Goal: Communication & Community: Answer question/provide support

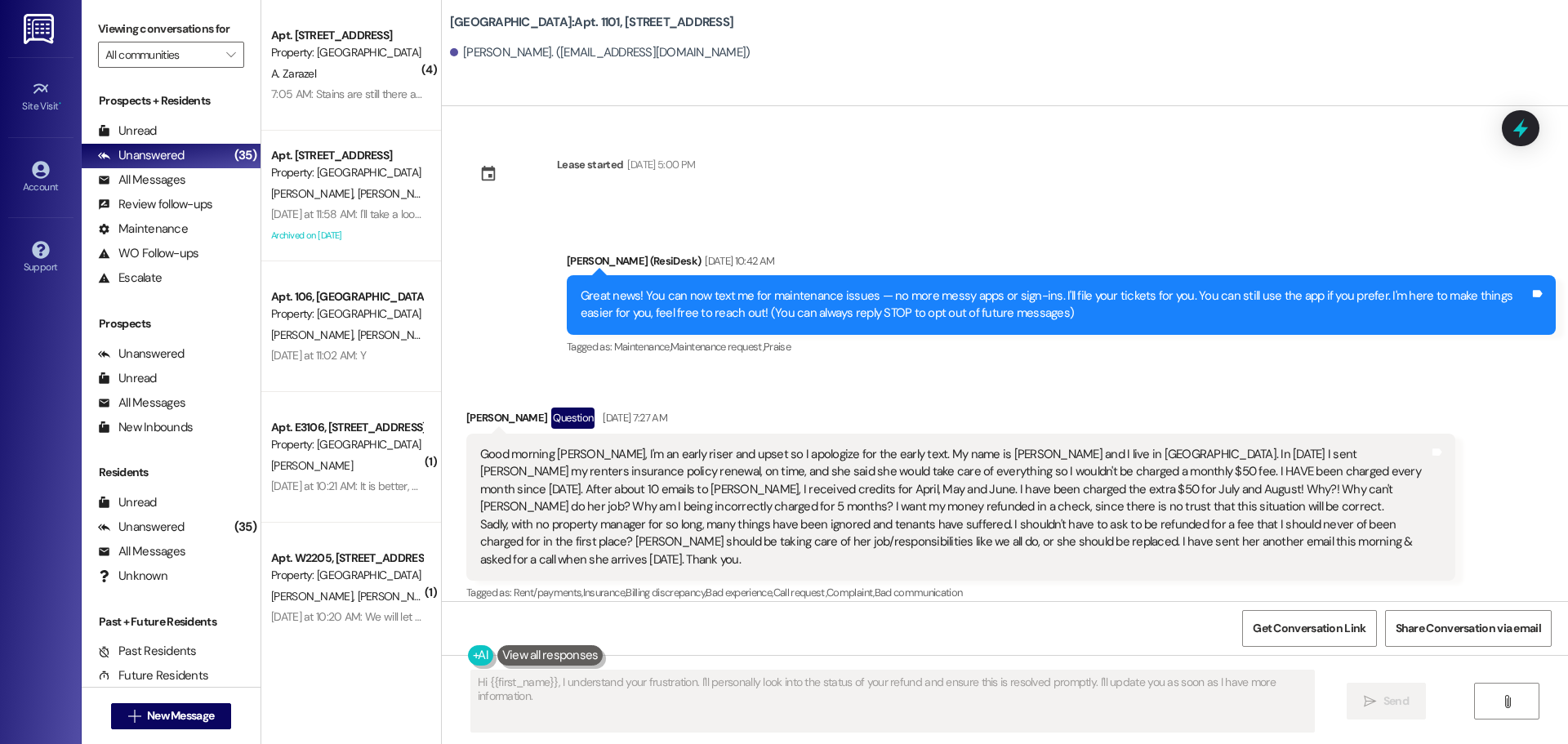
scroll to position [2060, 0]
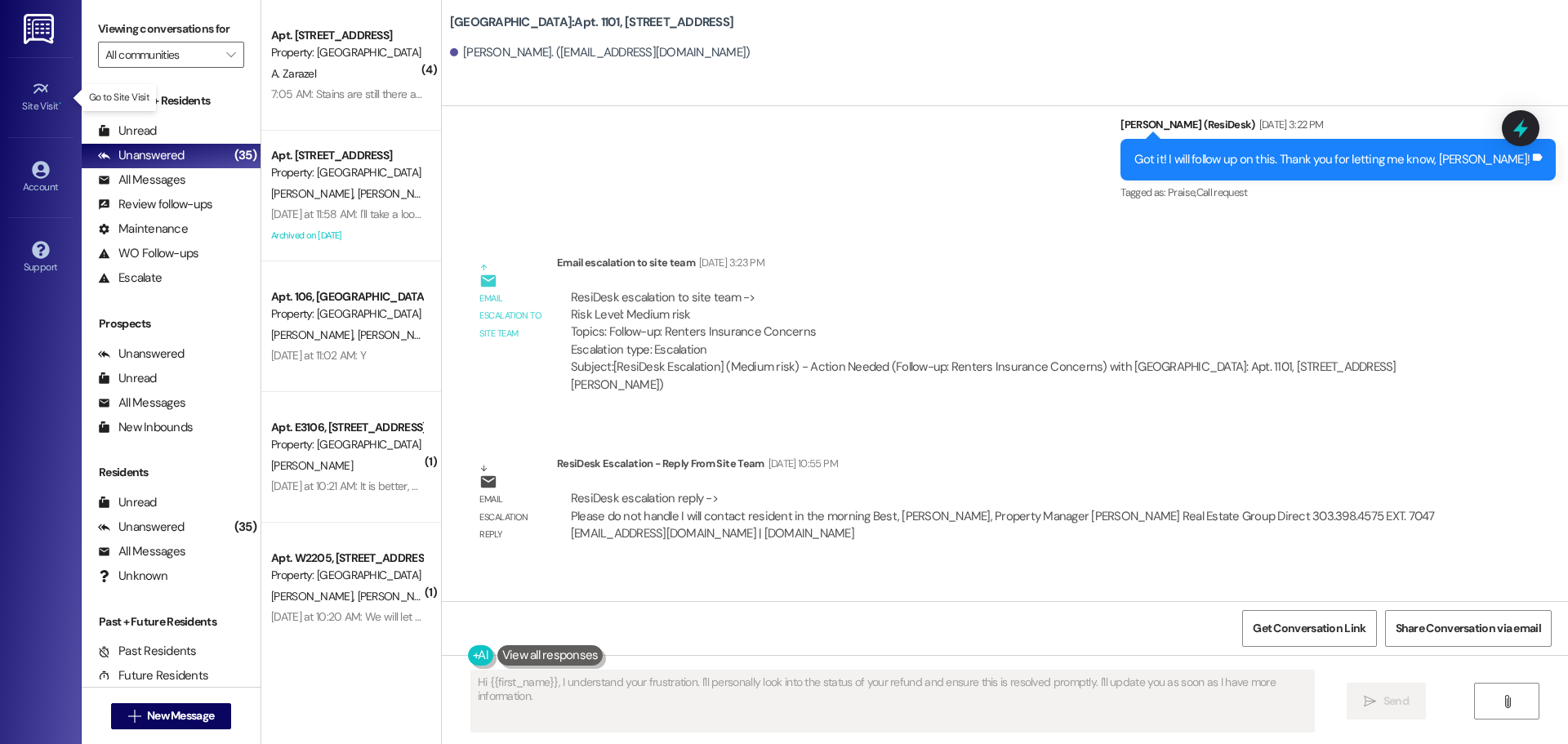
click at [45, 100] on div "Site Visit •" at bounding box center [40, 106] width 82 height 16
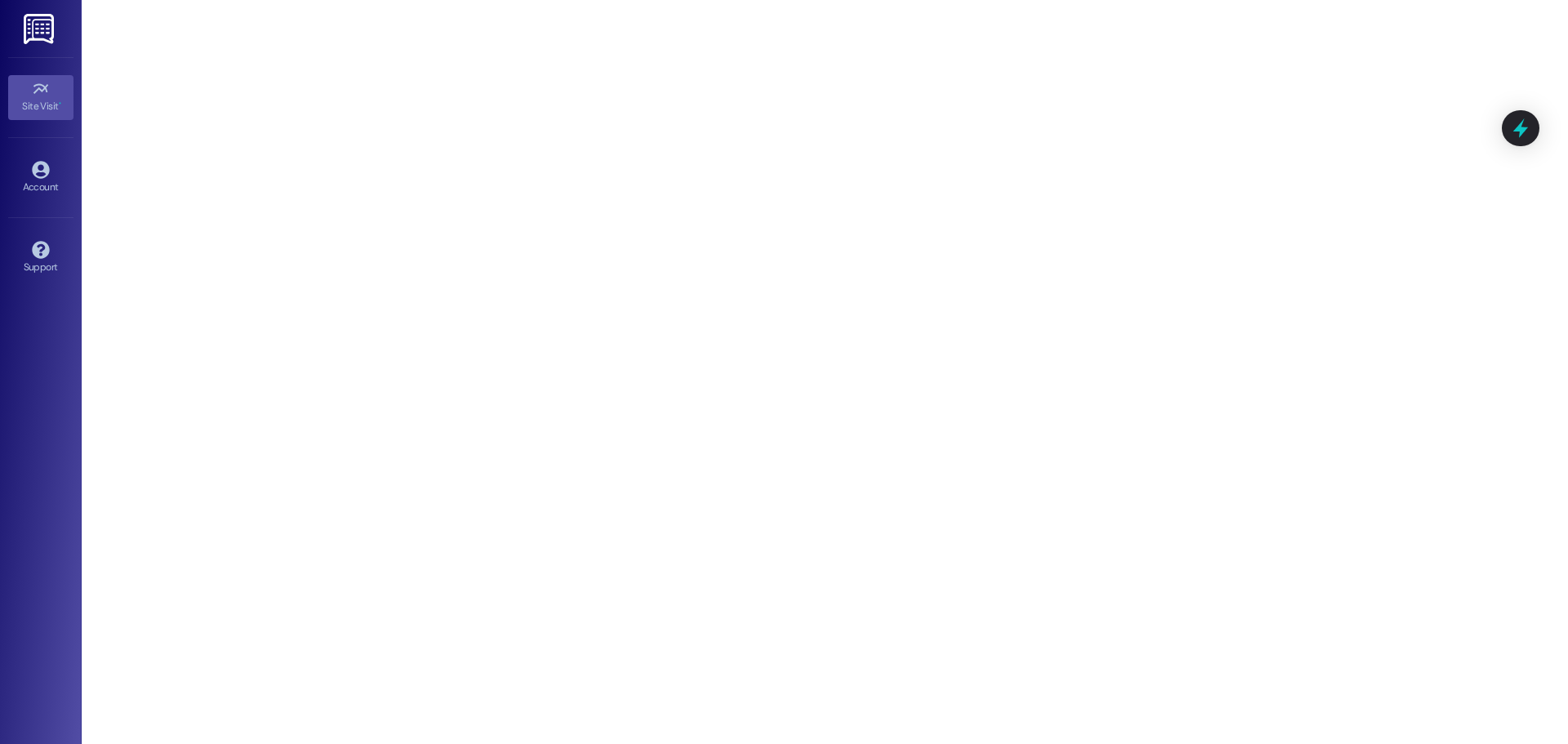
click at [1515, 126] on icon at bounding box center [1521, 129] width 21 height 21
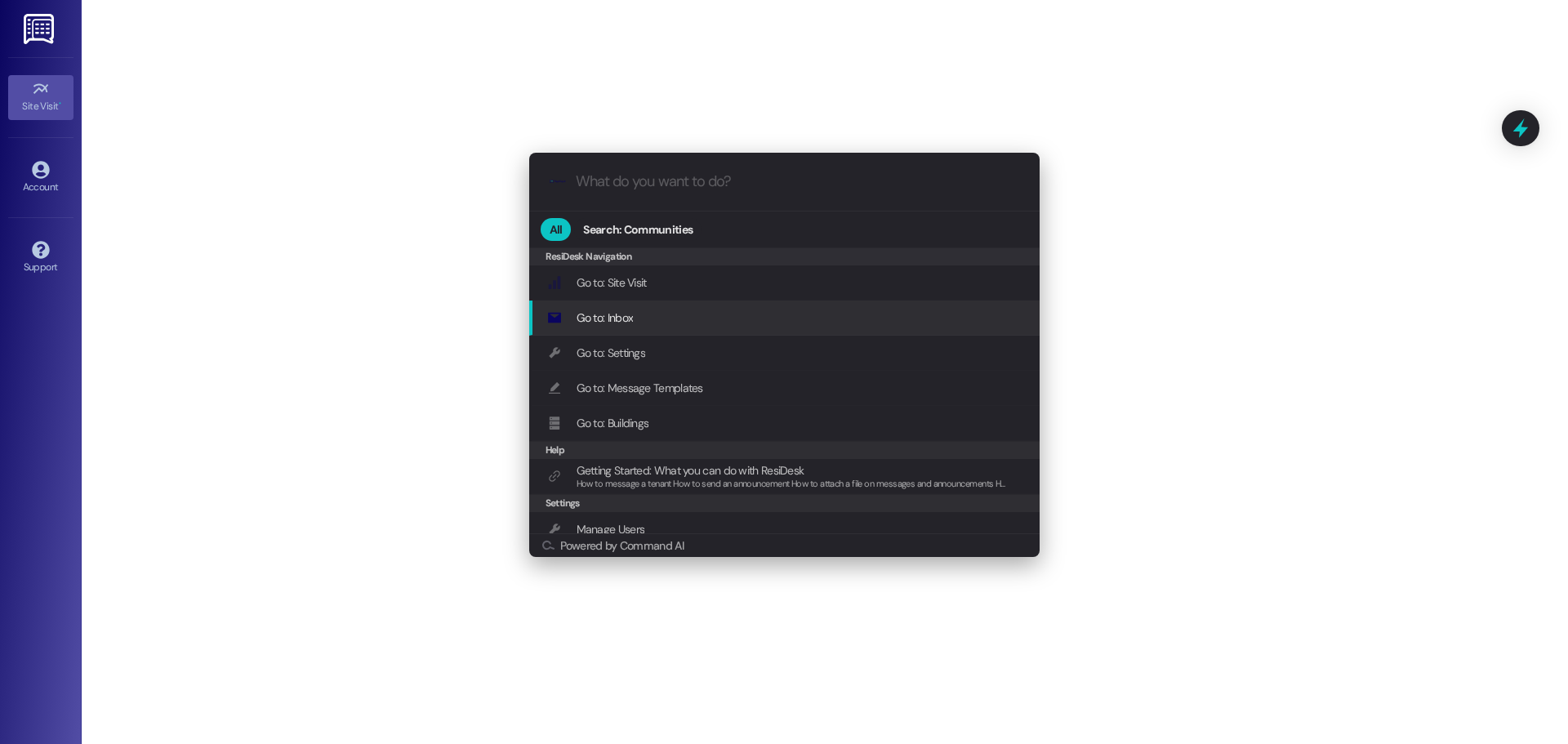
click at [624, 326] on span "Go to: Inbox" at bounding box center [605, 318] width 57 height 18
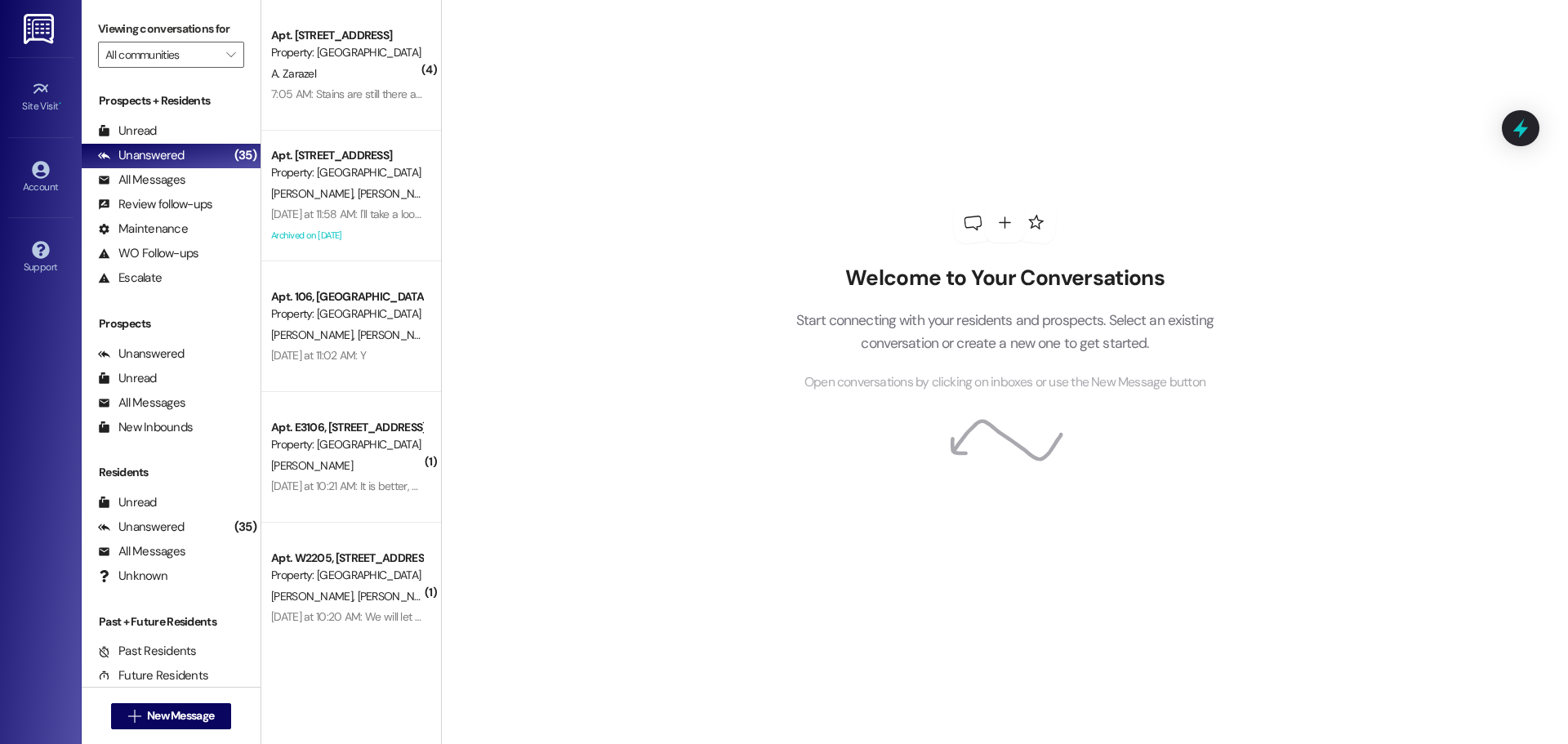
click at [184, 54] on input "All communities" at bounding box center [162, 54] width 113 height 26
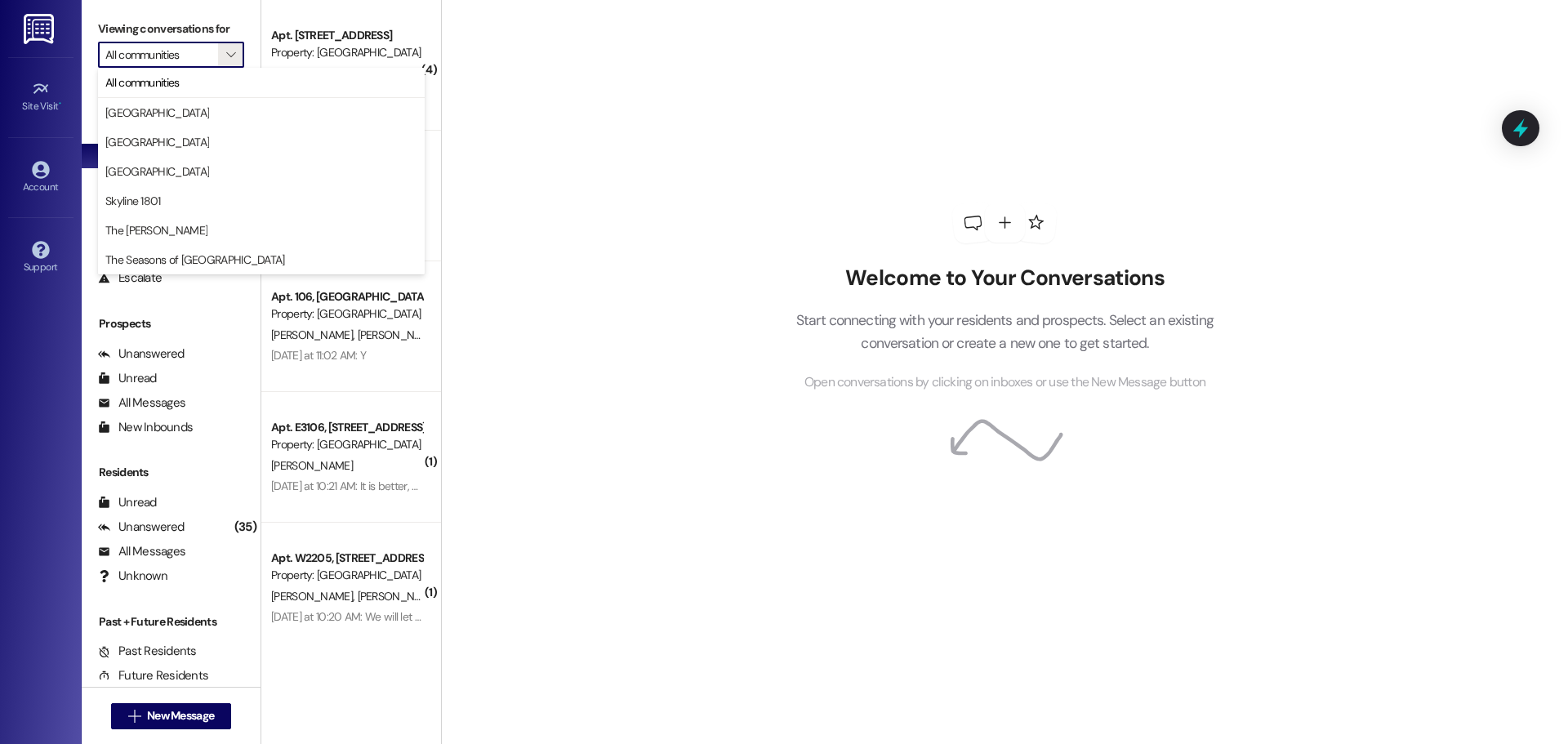
click at [183, 112] on span "[GEOGRAPHIC_DATA]" at bounding box center [262, 113] width 312 height 16
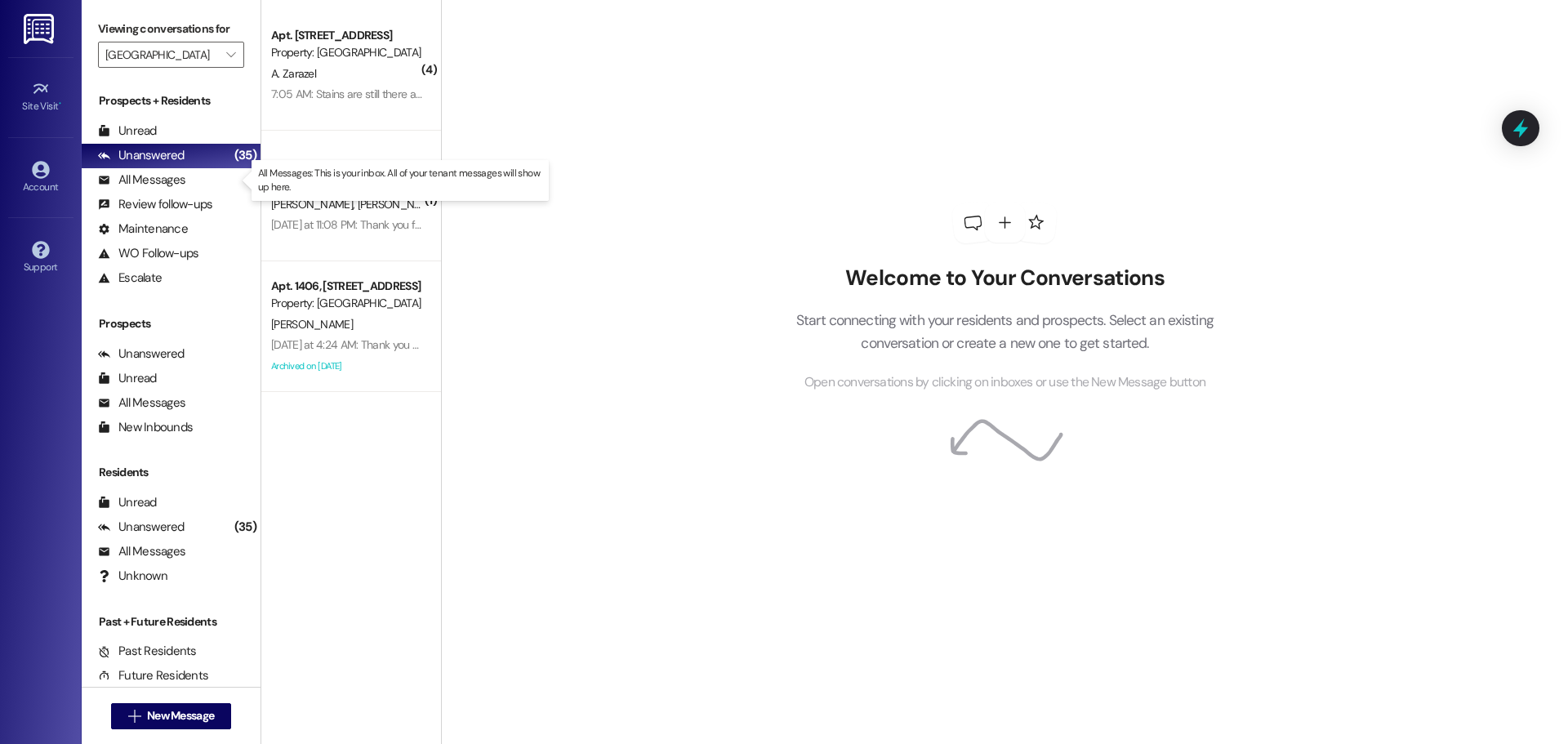
click at [183, 178] on div "All Messages" at bounding box center [142, 180] width 87 height 17
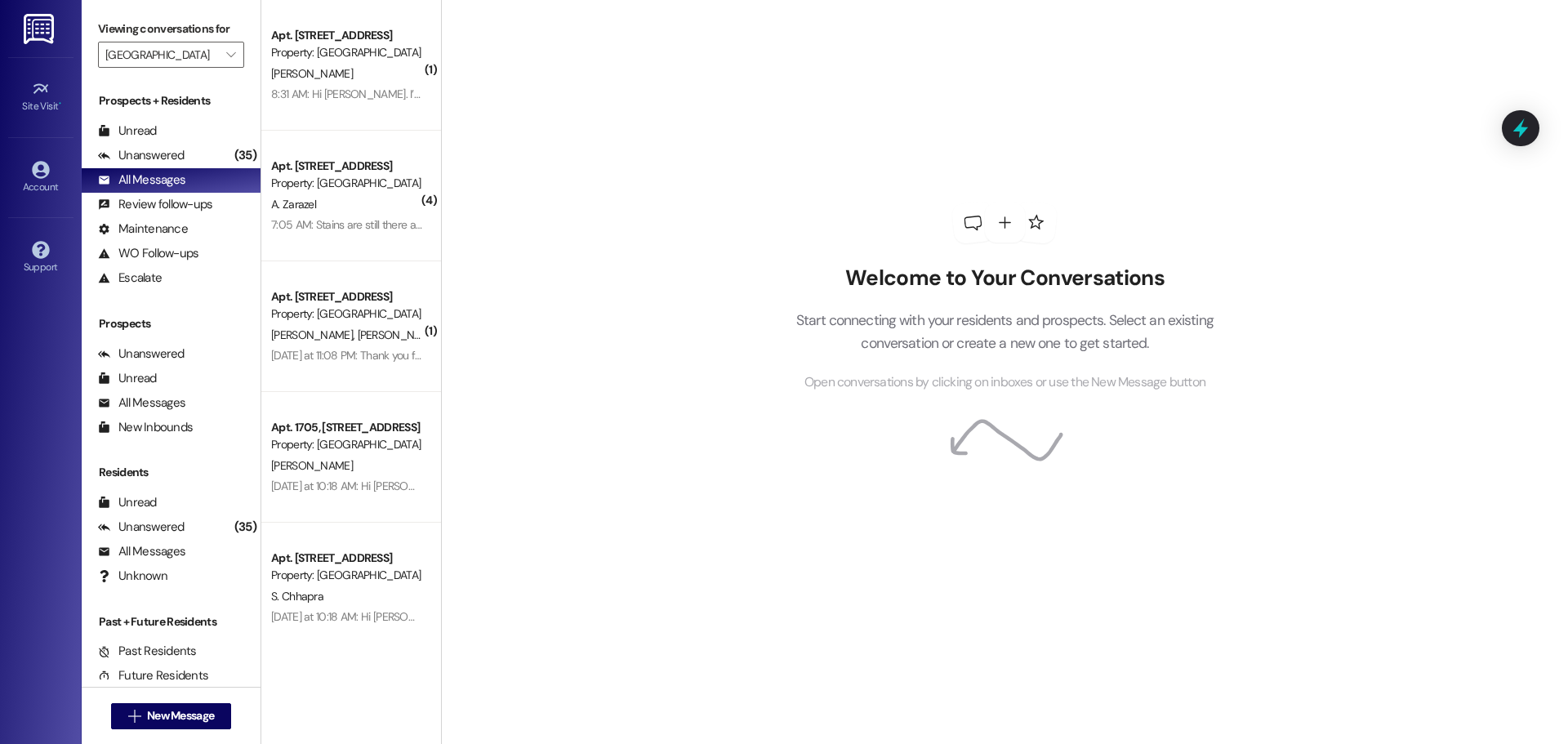
click at [365, 101] on div "8:31 AM: Hi [PERSON_NAME]. I’m a resident in [GEOGRAPHIC_DATA] in unit 408. I t…" at bounding box center [347, 94] width 154 height 21
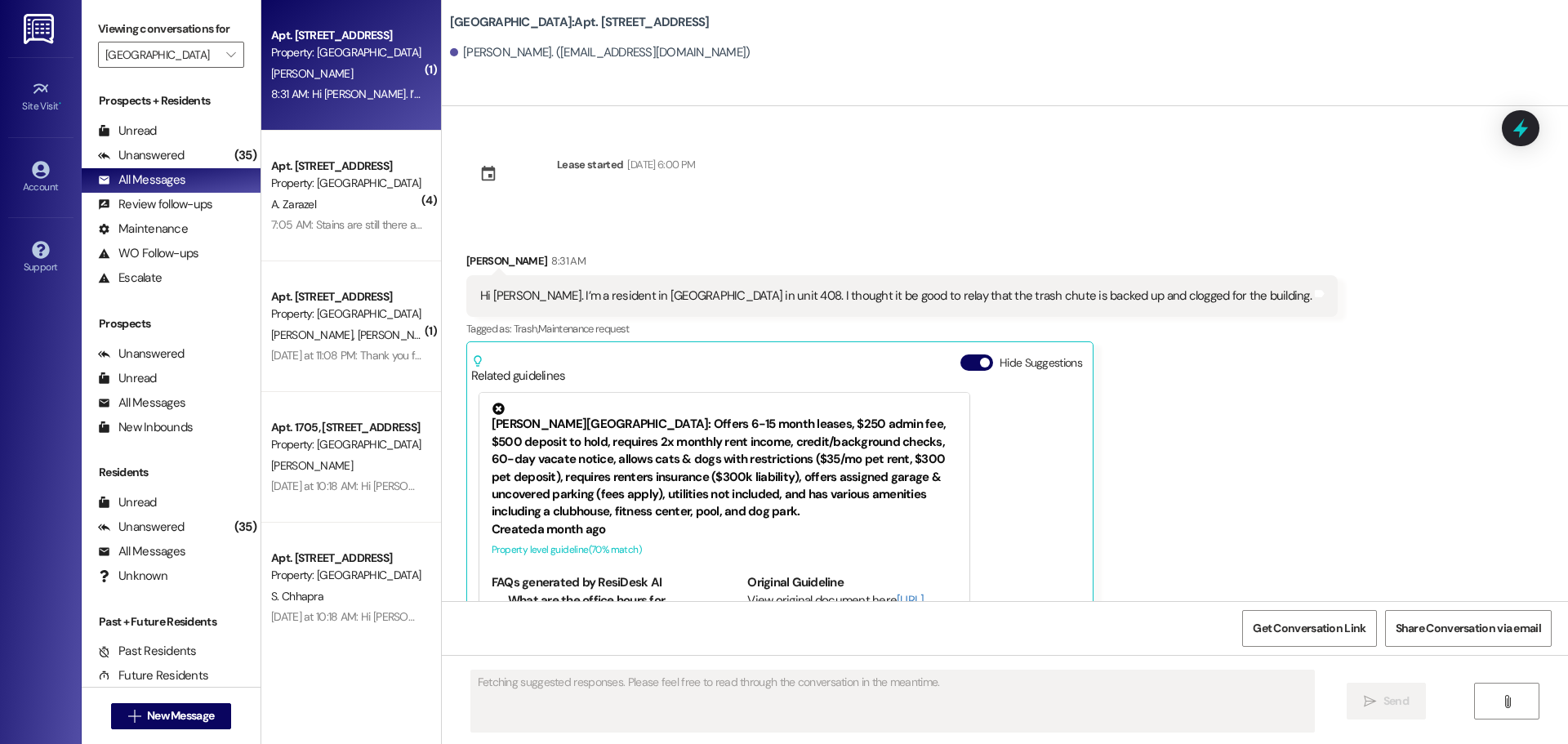
scroll to position [99, 0]
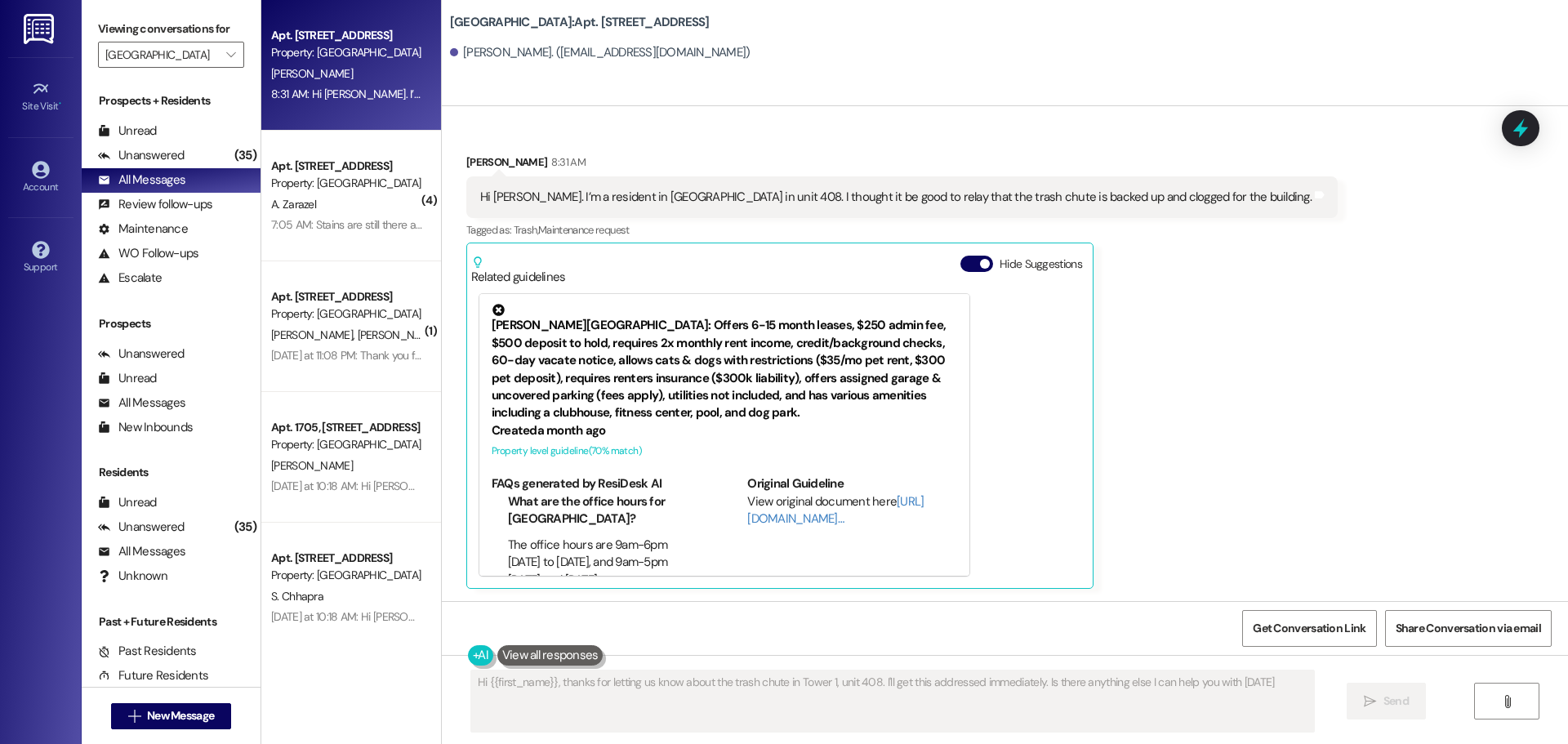
type textarea "Hi {{first_name}}, thanks for letting us know about the trash chute in Tower 1,…"
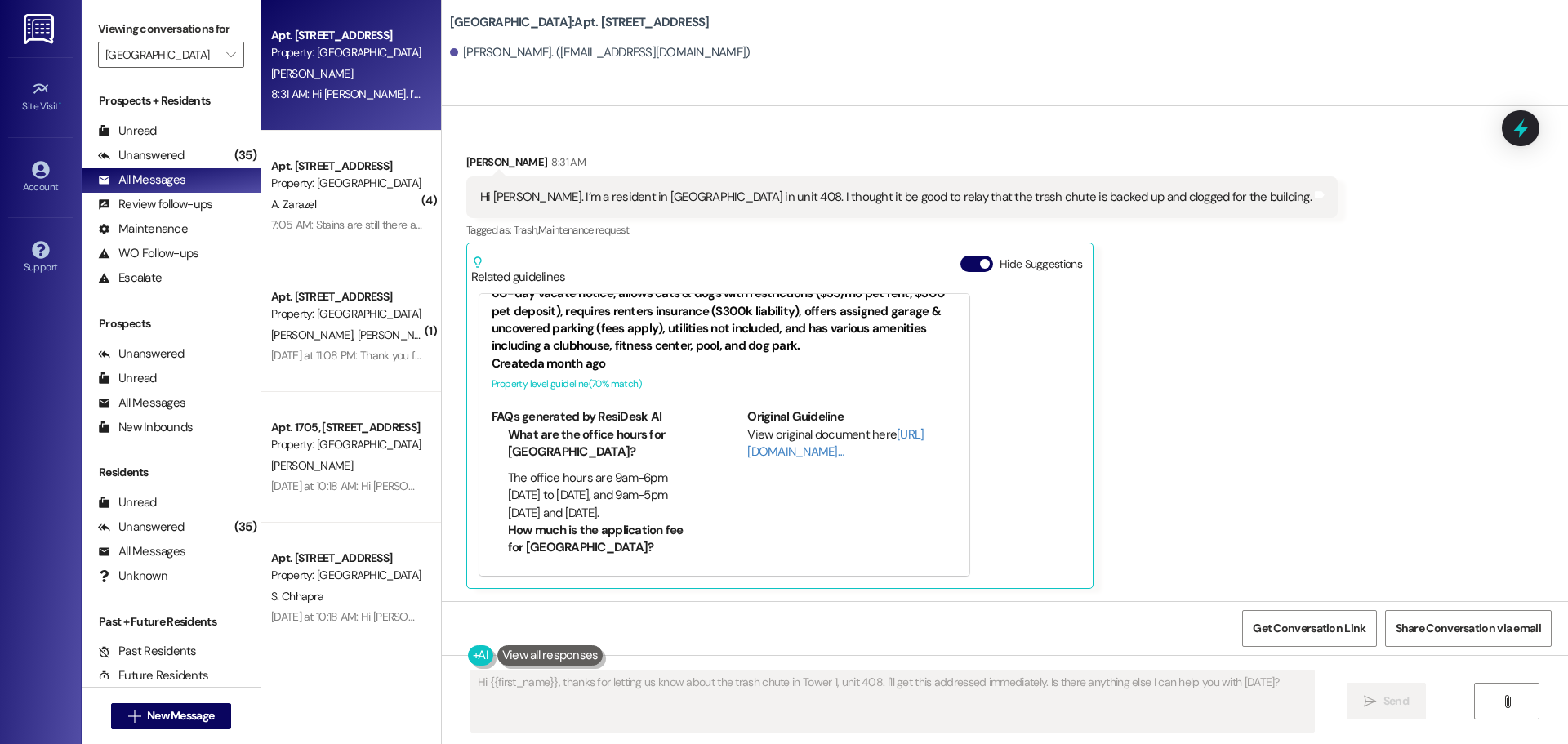
click at [375, 214] on div "7:05 AM: Stains are still there and the smell is worse. 7:05 AM: Stains are sti…" at bounding box center [347, 224] width 154 height 21
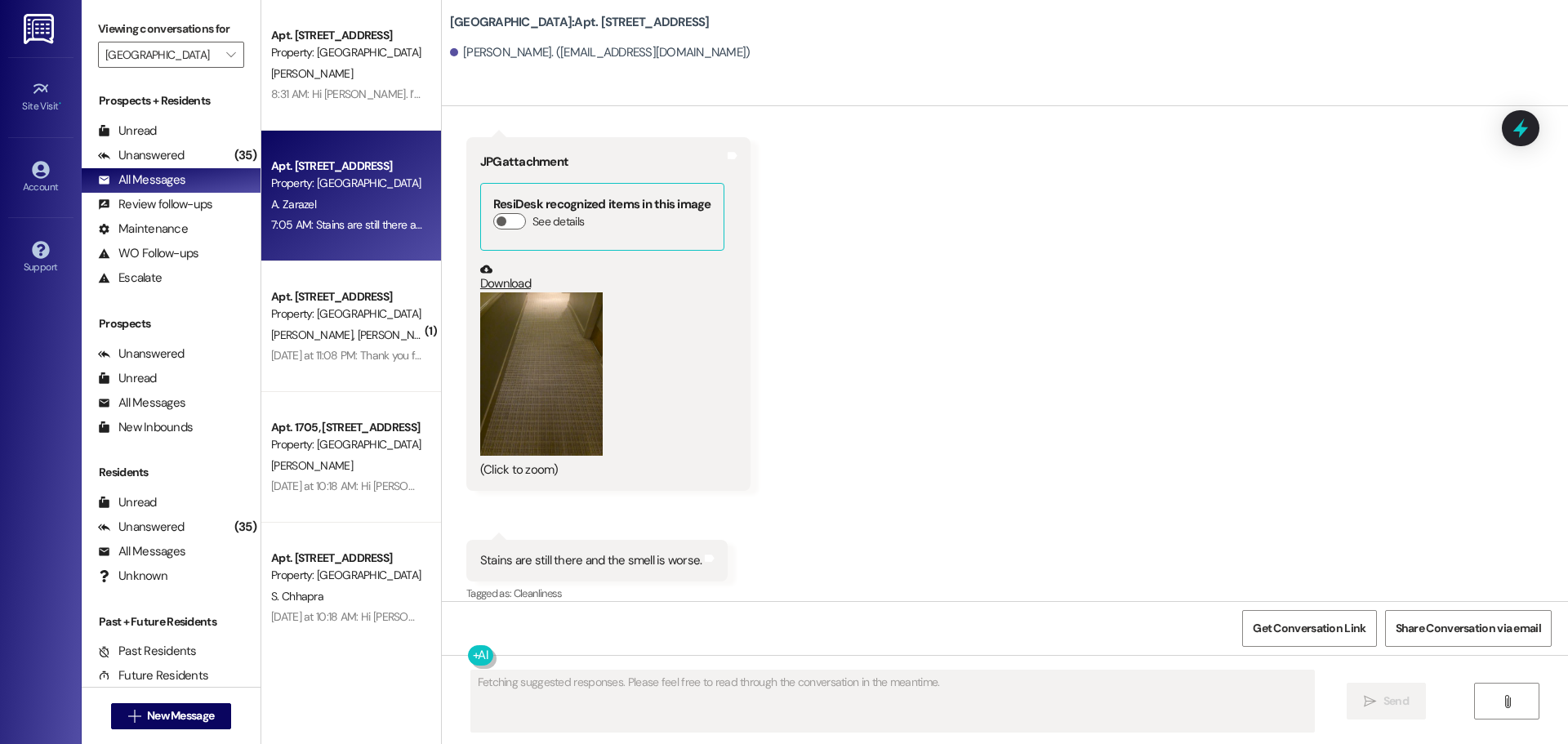
scroll to position [1539, 0]
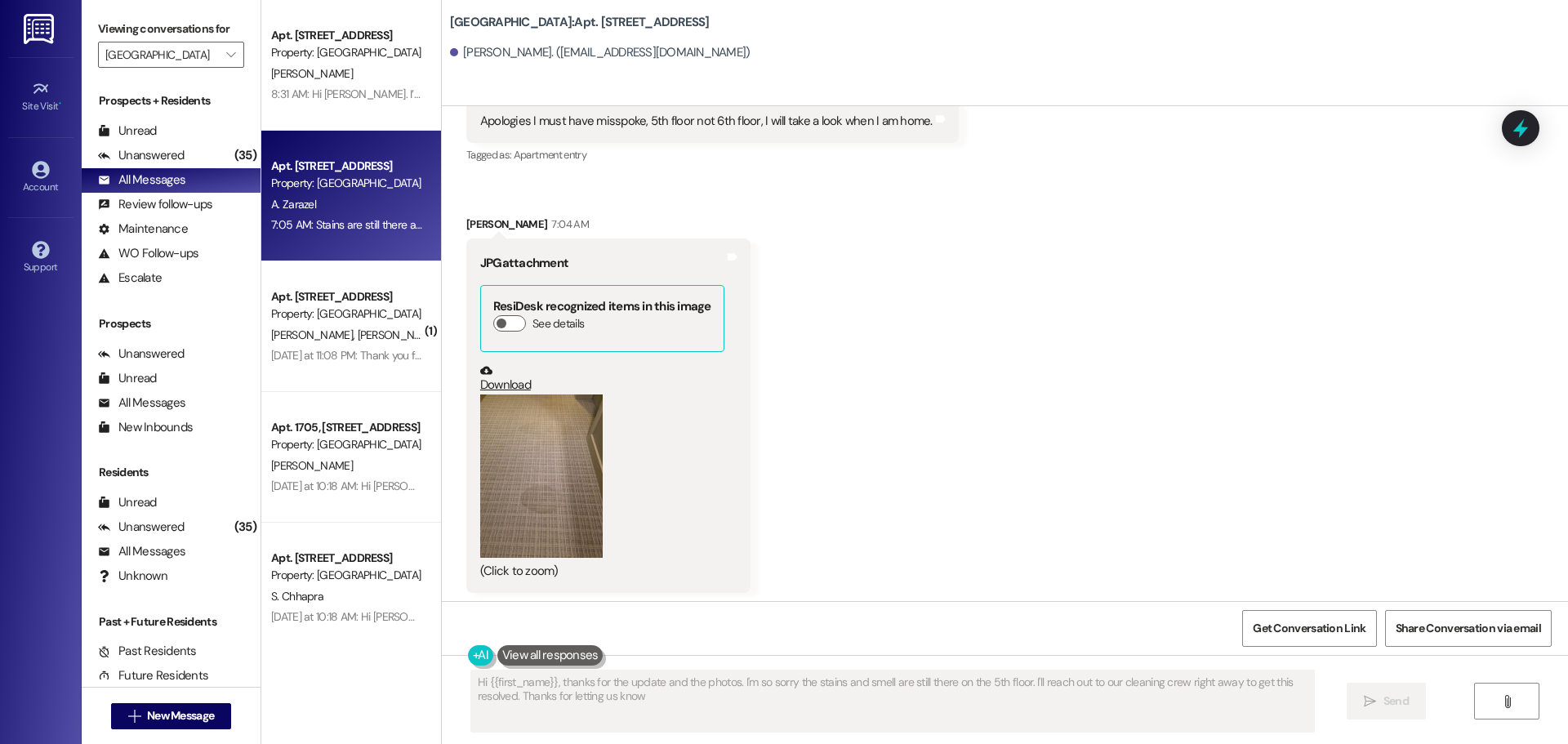
type textarea "Hi {{first_name}}, thanks for the update and the photos. I'm so sorry the stain…"
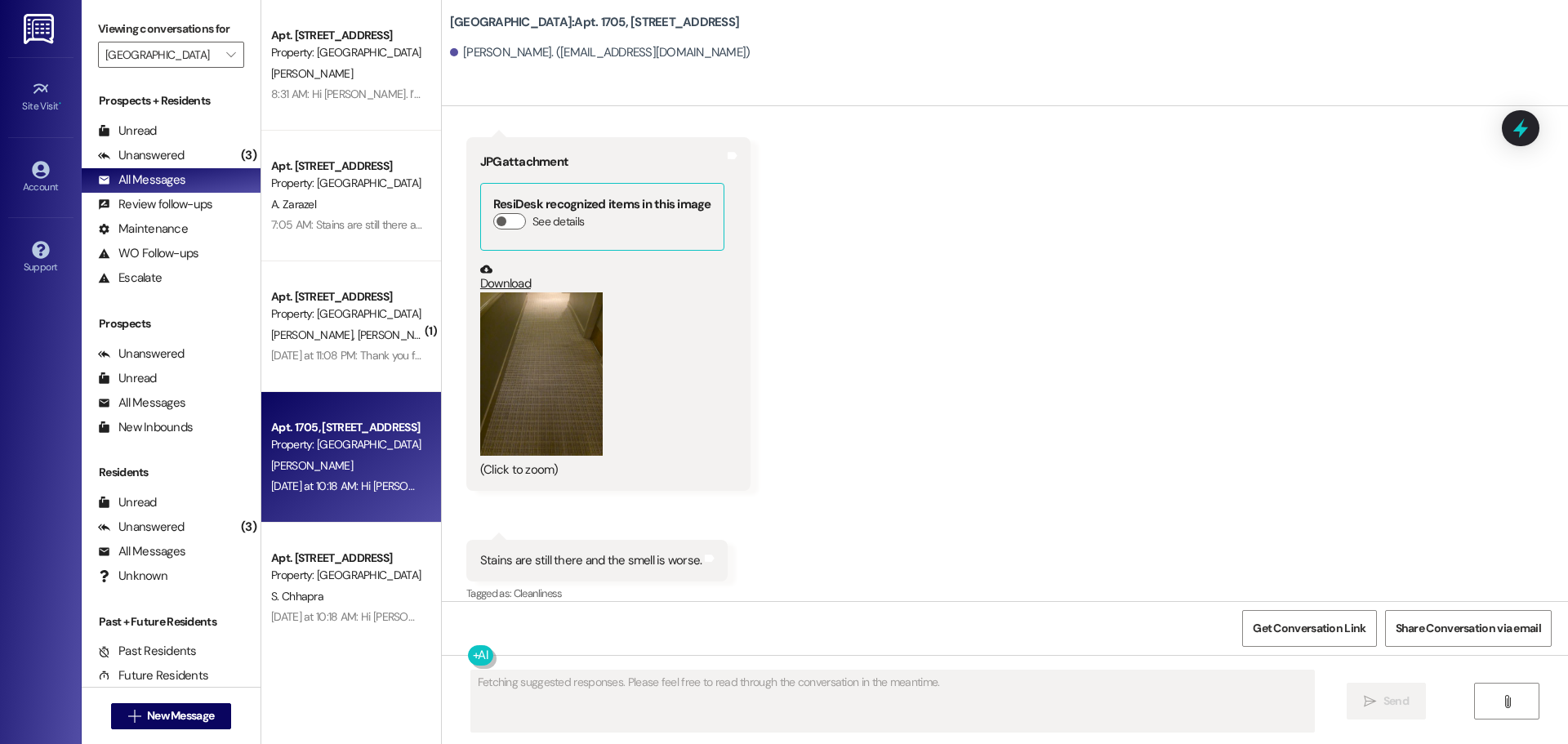
scroll to position [59, 0]
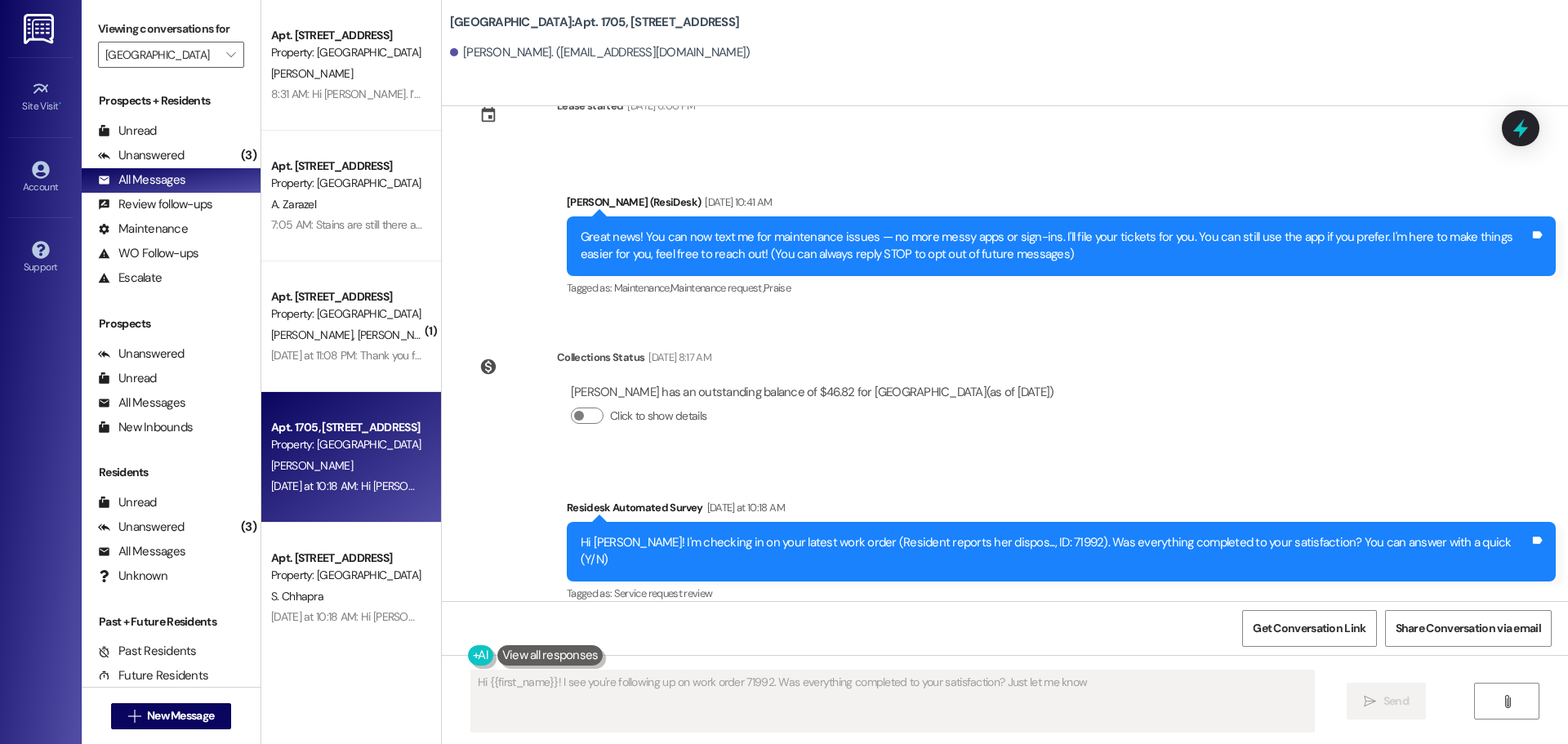
type textarea "Hi {{first_name}}! I see you're following up on work order 71992. Was everythin…"
click at [350, 563] on div "Apt. [STREET_ADDRESS]" at bounding box center [347, 558] width 151 height 17
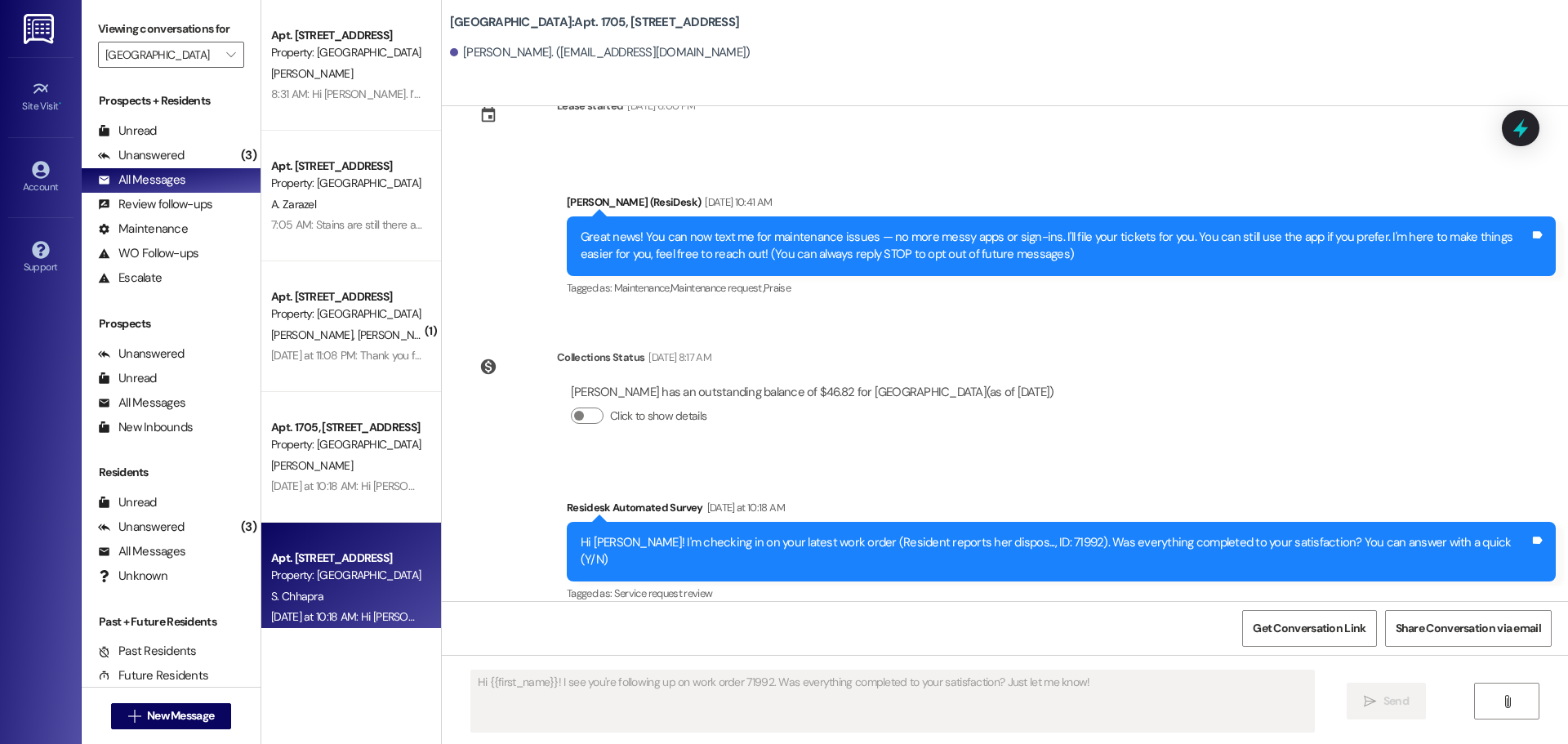
type textarea "Fetching suggested responses. Please feel free to read through the conversation…"
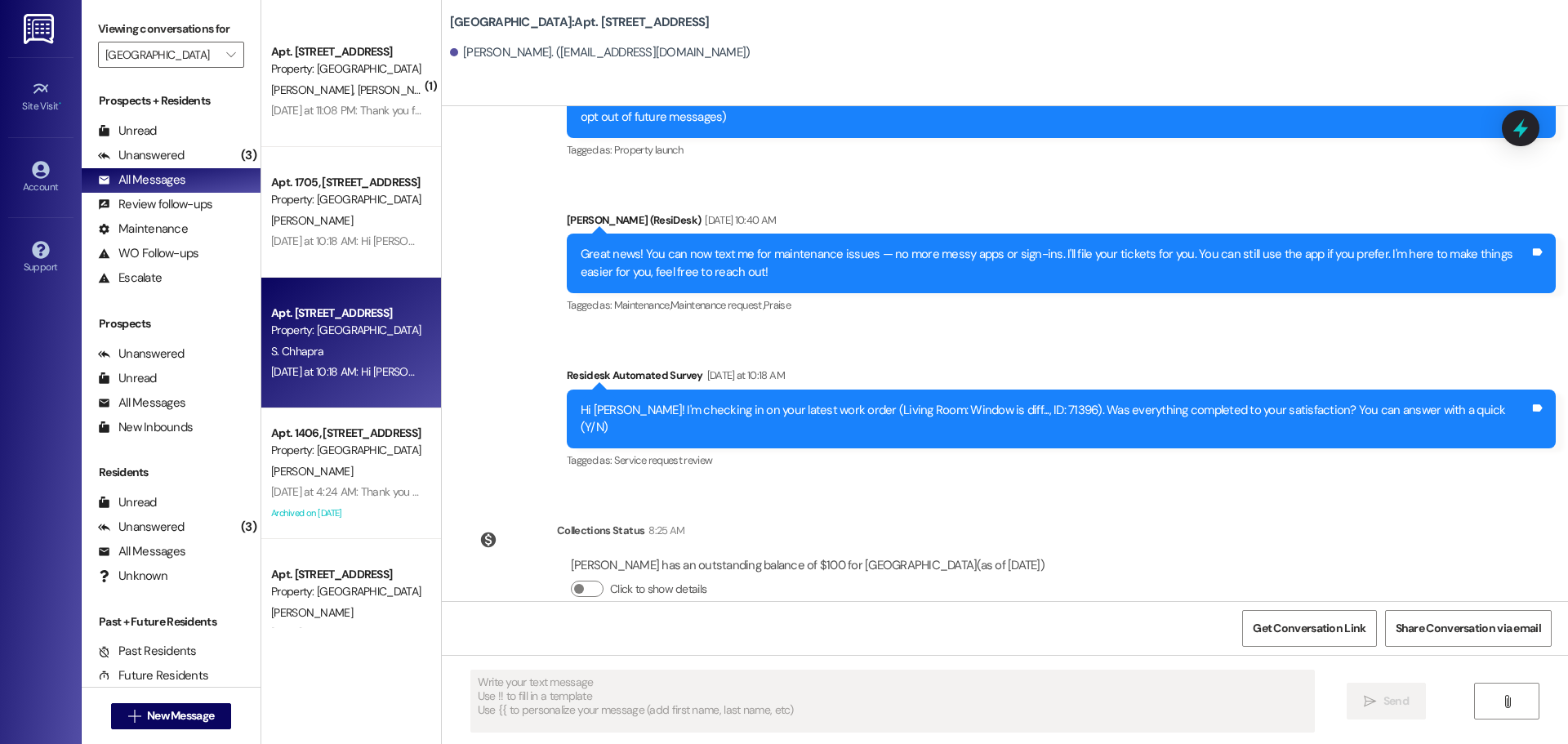
scroll to position [490, 0]
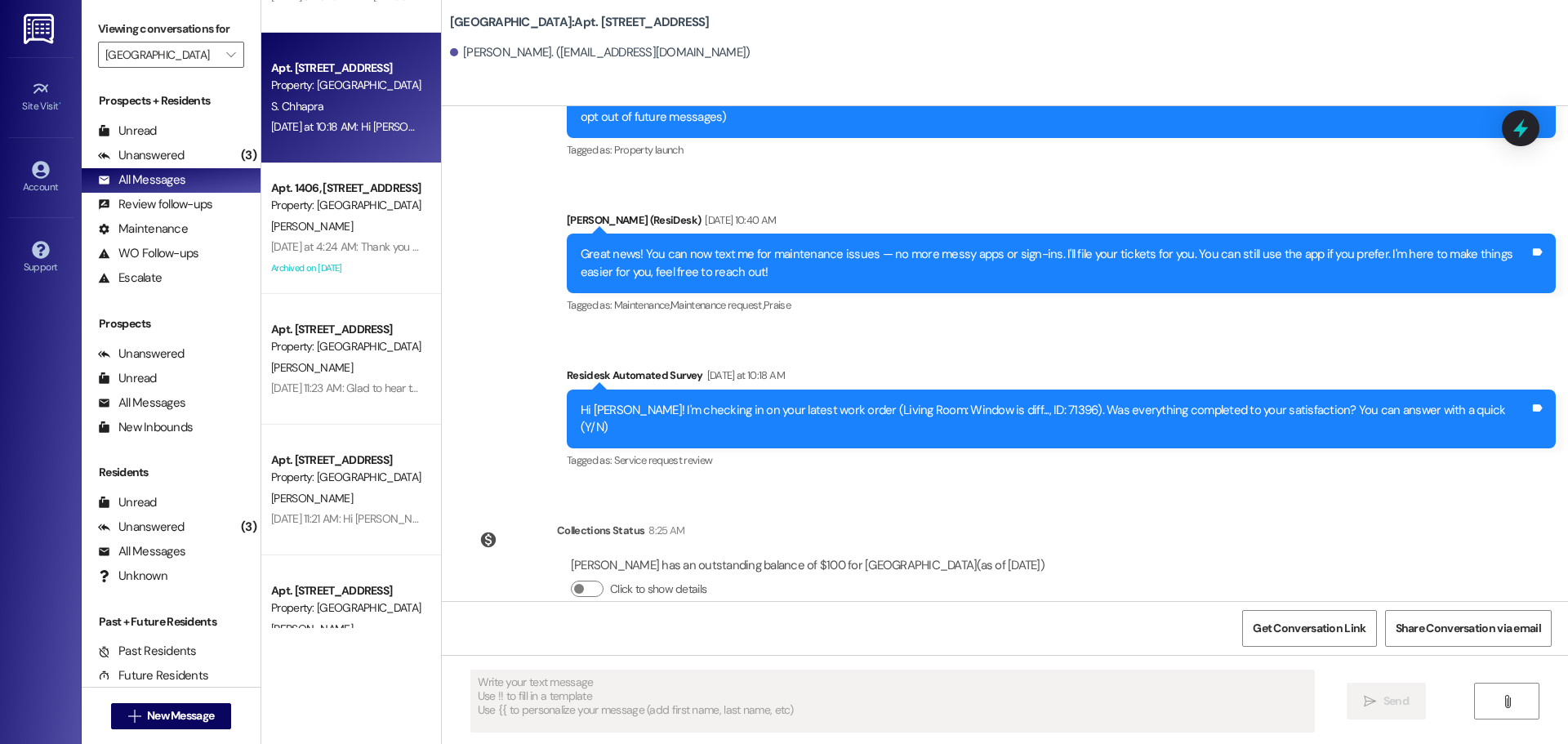
click at [344, 223] on div "[PERSON_NAME]" at bounding box center [347, 226] width 154 height 21
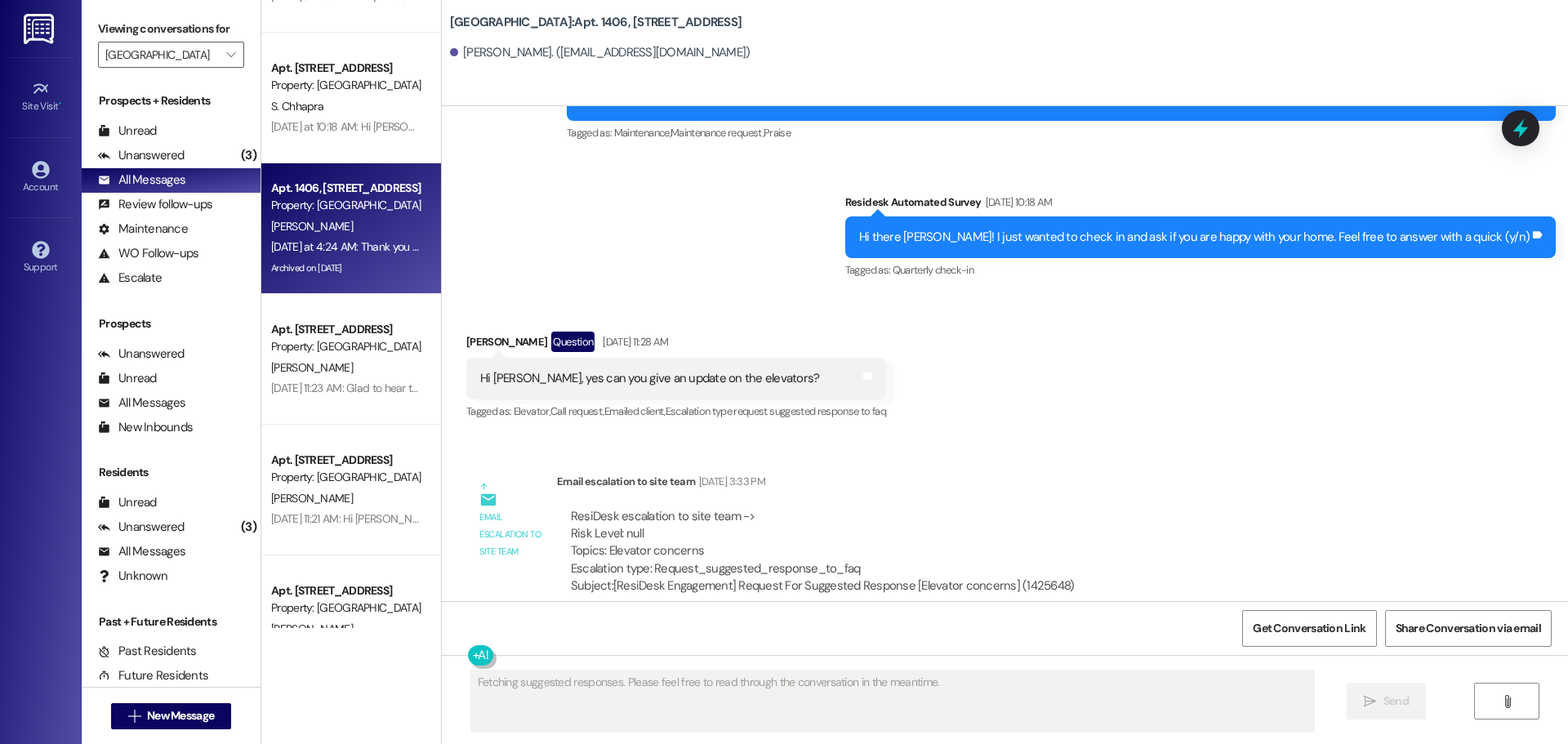
scroll to position [1572, 0]
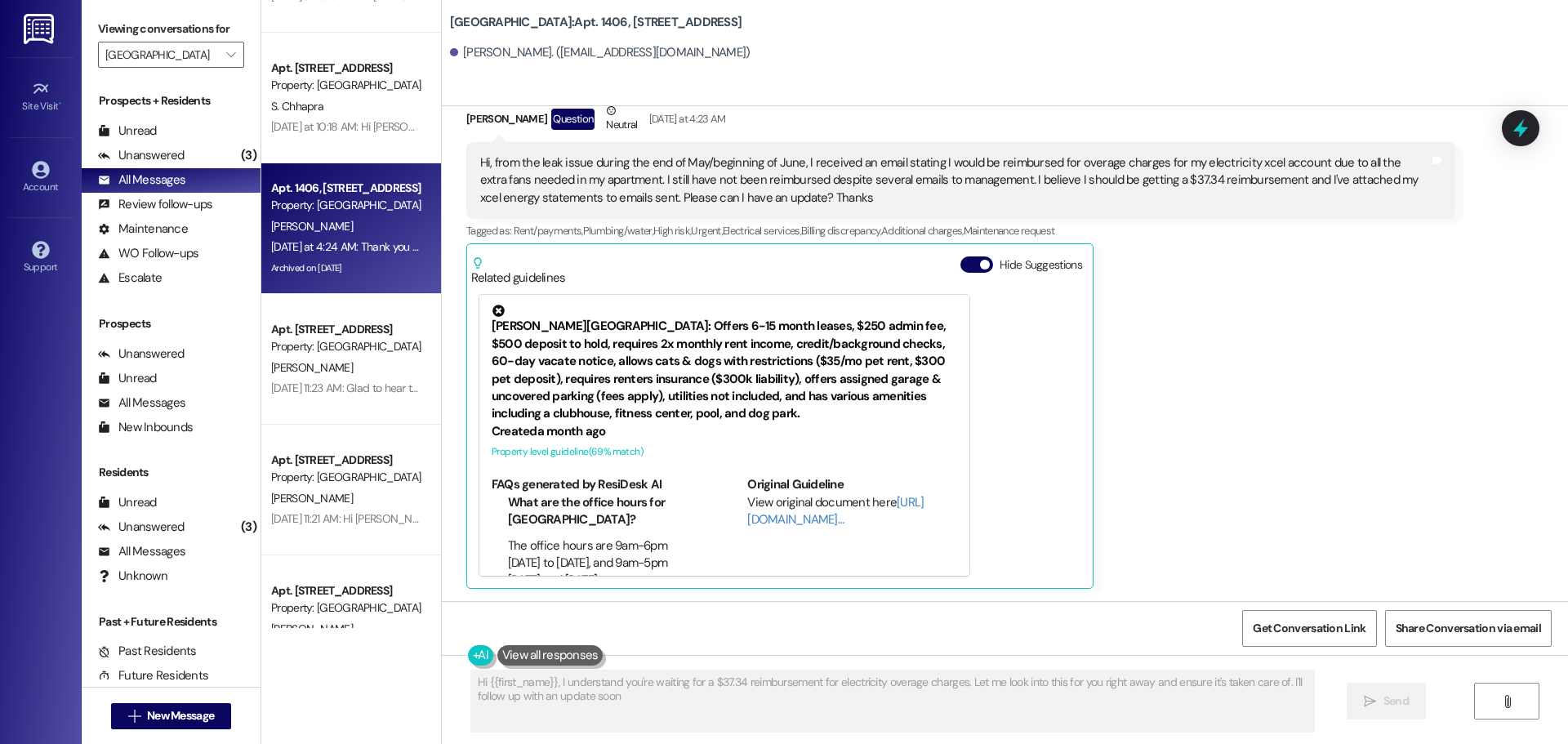
type textarea "Hi {{first_name}}, I understand you're waiting for a $37.34 reimbursement for e…"
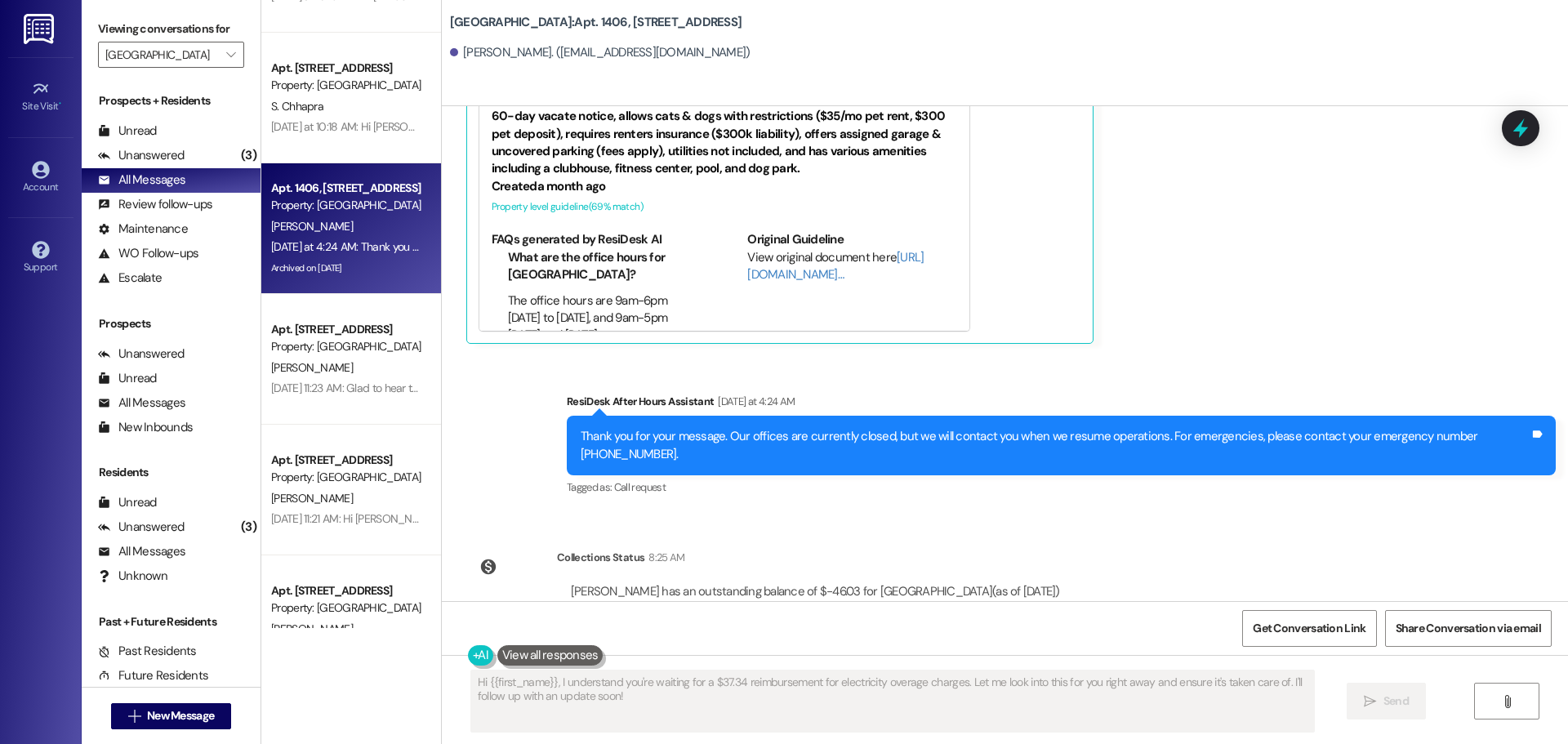
scroll to position [1879, 0]
